Goal: Information Seeking & Learning: Learn about a topic

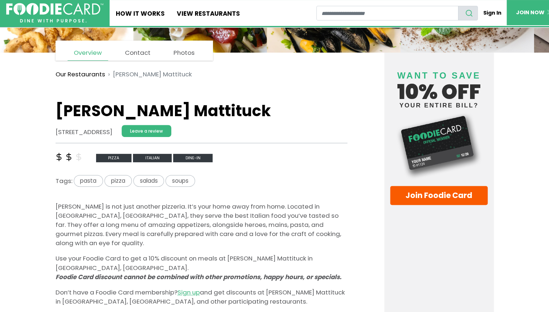
scroll to position [116, 0]
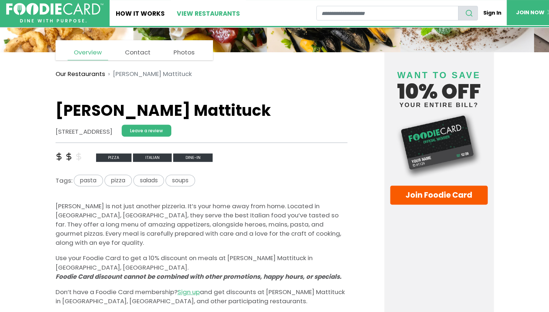
click at [198, 15] on link "View restaurants" at bounding box center [208, 13] width 75 height 26
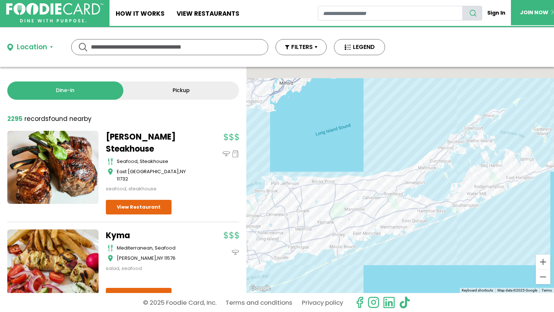
drag, startPoint x: 424, startPoint y: 133, endPoint x: 386, endPoint y: 268, distance: 140.2
click at [386, 268] on div at bounding box center [400, 180] width 308 height 226
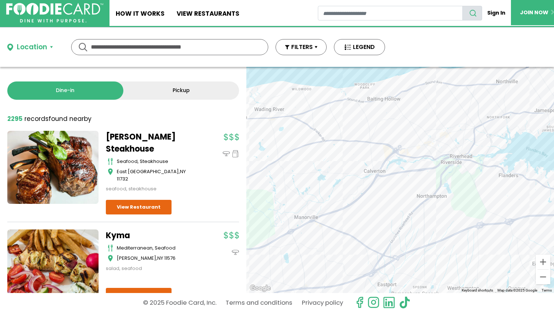
click at [380, 147] on div at bounding box center [400, 180] width 308 height 226
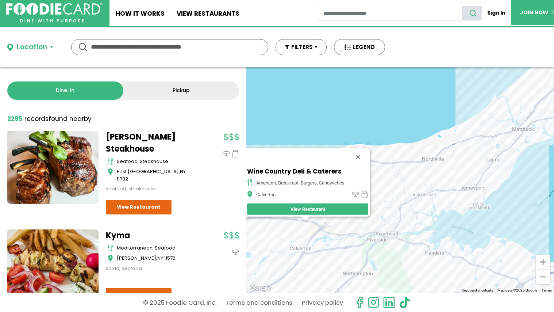
drag, startPoint x: 436, startPoint y: 182, endPoint x: 334, endPoint y: 222, distance: 109.3
click at [334, 222] on div "Wine Country Deli & Caterers American, Breakfast, Burgers, Sandwiches Calverton…" at bounding box center [400, 180] width 308 height 226
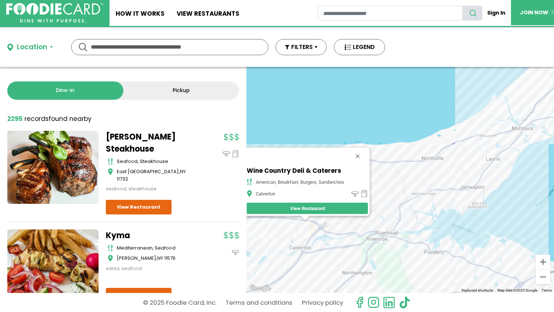
click at [444, 157] on div "Wine Country Deli & Caterers American, Breakfast, Burgers, Sandwiches Calverton…" at bounding box center [400, 180] width 308 height 226
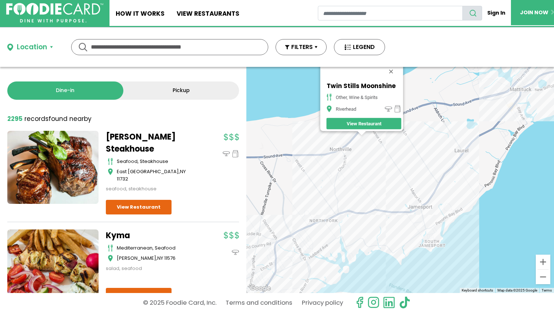
drag, startPoint x: 410, startPoint y: 240, endPoint x: 404, endPoint y: 203, distance: 38.1
click at [404, 203] on div "Twin Stills Moonshine other, wine & spirits Riverhead View Restaurant" at bounding box center [400, 180] width 308 height 226
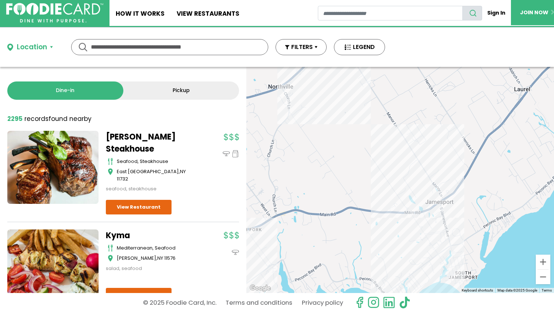
click at [423, 219] on div "Twin Stills Moonshine other, wine & spirits Riverhead View Restaurant" at bounding box center [400, 180] width 308 height 226
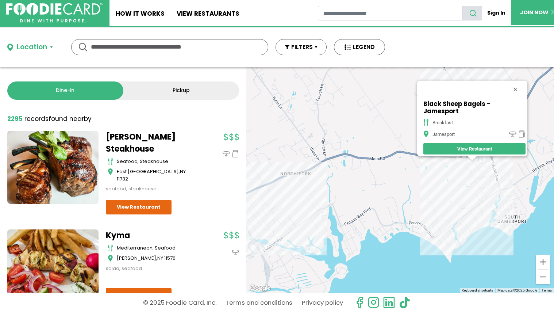
drag, startPoint x: 378, startPoint y: 231, endPoint x: 454, endPoint y: 207, distance: 79.7
click at [454, 207] on div "Black Sheep Bagels - Jamesport breakfast Jamesport View Restaurant" at bounding box center [400, 180] width 308 height 226
click at [253, 200] on div "Black Sheep Bagels - Jamesport breakfast Jamesport View Restaurant" at bounding box center [400, 180] width 308 height 226
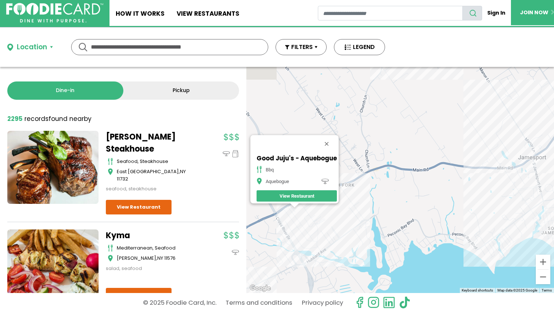
drag, startPoint x: 453, startPoint y: 201, endPoint x: 298, endPoint y: 246, distance: 161.3
click at [298, 246] on div "Good Juju's - Aquebogue bbq Aquebogue View Restaurant" at bounding box center [400, 180] width 308 height 226
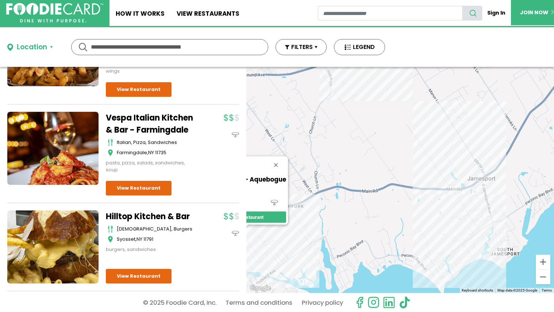
scroll to position [598, 0]
